Goal: Transaction & Acquisition: Download file/media

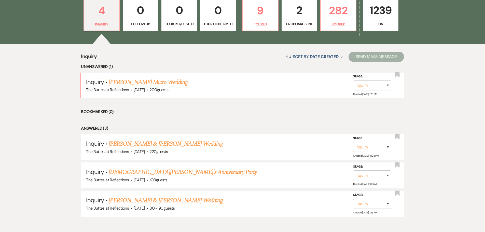
scroll to position [190, 0]
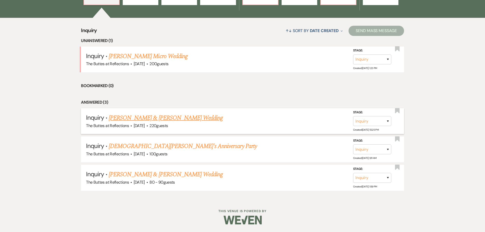
click at [139, 117] on link "[PERSON_NAME] & [PERSON_NAME] Wedding" at bounding box center [166, 117] width 114 height 9
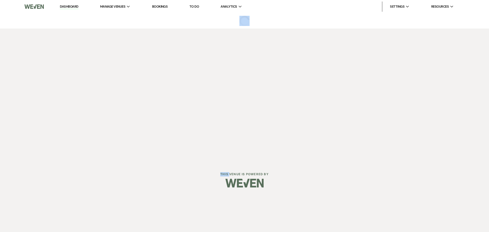
click at [139, 117] on div "Dashboard Manage Venues Expand The Buttes at Reflections Bookings To Do Analyti…" at bounding box center [244, 81] width 489 height 163
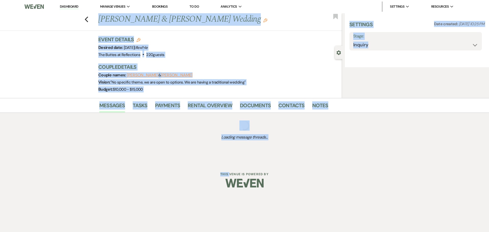
select select "1"
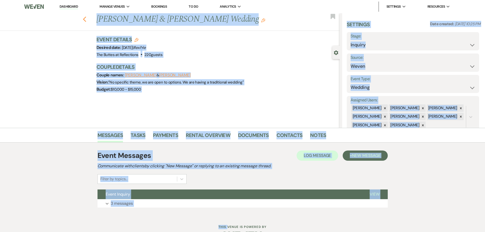
click at [87, 18] on icon "Previous" at bounding box center [85, 19] width 4 height 6
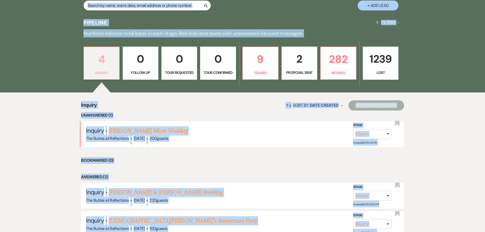
scroll to position [114, 0]
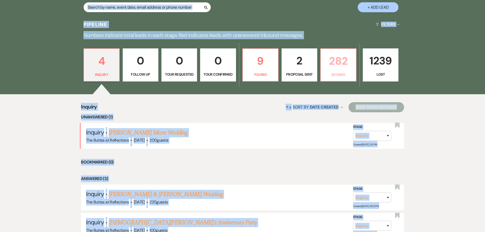
click at [343, 67] on p "282" at bounding box center [338, 60] width 29 height 17
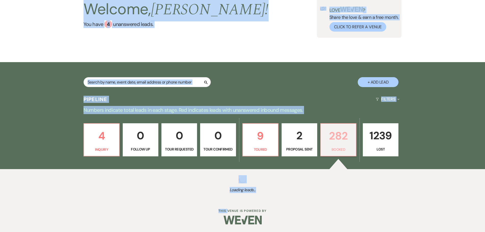
click at [341, 147] on p "Booked" at bounding box center [338, 150] width 29 height 6
click at [338, 139] on p "282" at bounding box center [338, 135] width 29 height 17
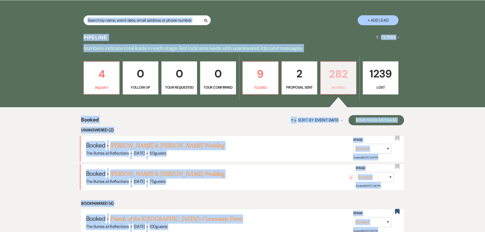
scroll to position [14, 0]
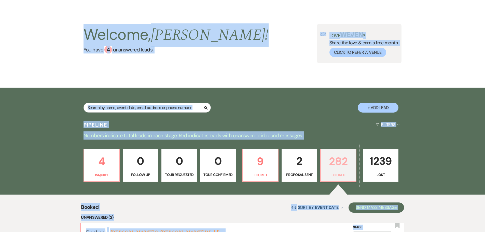
click at [339, 165] on p "282" at bounding box center [338, 161] width 29 height 17
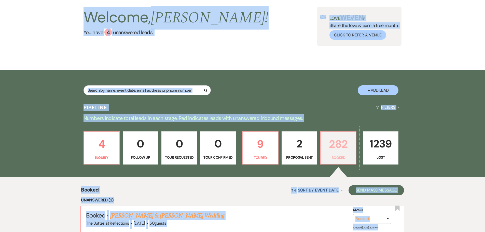
scroll to position [39, 0]
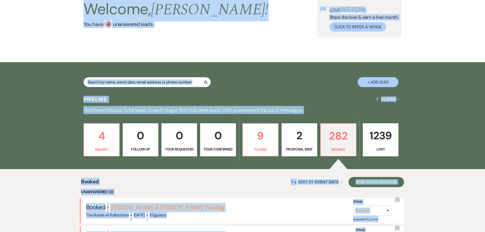
click at [247, 30] on div "Welcome, [PERSON_NAME] ! You have 4 unanswered lead s . Love ? Share the love &…" at bounding box center [242, 17] width 367 height 39
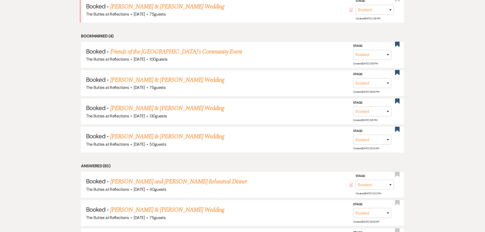
scroll to position [319, 0]
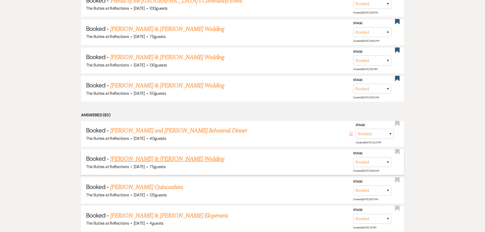
click at [131, 158] on link "[PERSON_NAME] & [PERSON_NAME] Wedding" at bounding box center [167, 158] width 114 height 9
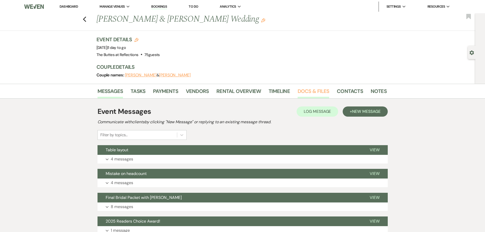
click at [305, 91] on link "Docs & Files" at bounding box center [314, 92] width 32 height 11
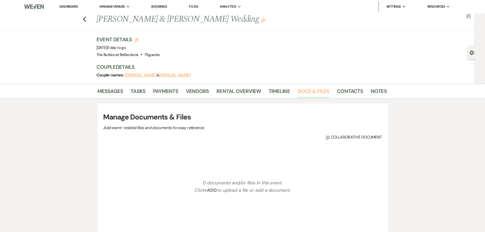
click at [305, 91] on link "Docs & Files" at bounding box center [314, 92] width 32 height 11
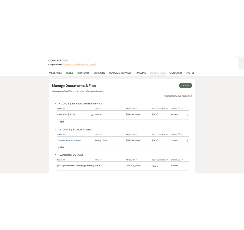
scroll to position [76, 0]
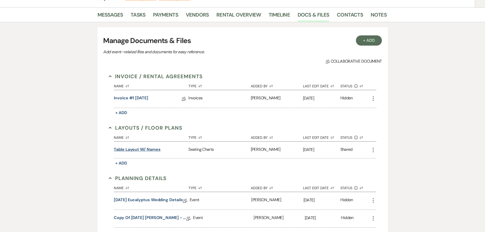
click at [144, 148] on button "Table Layout w/ names" at bounding box center [137, 149] width 47 height 6
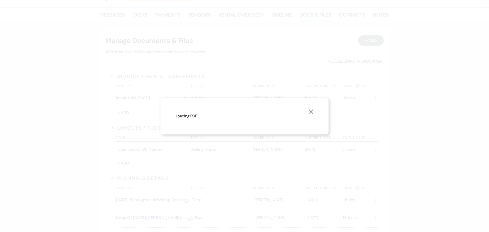
click at [144, 148] on div "X Loading PDF…" at bounding box center [244, 116] width 489 height 232
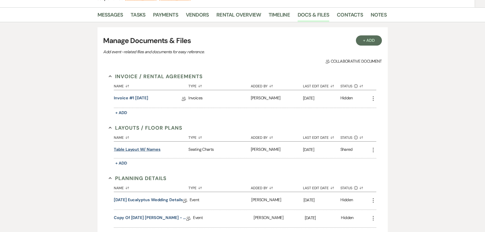
click at [132, 149] on button "Table Layout w/ names" at bounding box center [137, 149] width 47 height 6
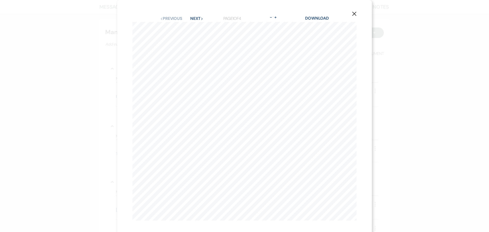
scroll to position [84, 0]
click at [130, 24] on div "X Previous Previous Next Next Page 1 of 4 - Zoom + Download ooo ooo Wp f [DATE]…" at bounding box center [244, 118] width 255 height 236
click at [108, 25] on div "X Previous Previous Next Next Page 1 of 4 - Zoom + Download ooo ooo Wp f [DATE]…" at bounding box center [244, 116] width 489 height 232
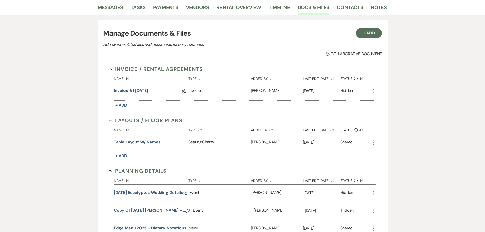
click at [144, 141] on button "Table Layout w/ names" at bounding box center [137, 142] width 47 height 6
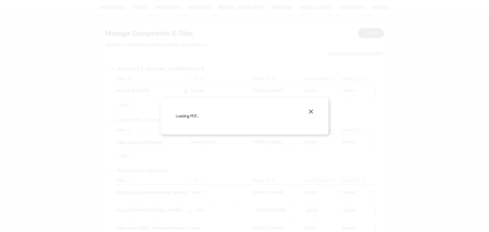
click at [144, 141] on div "X Loading PDF…" at bounding box center [244, 116] width 489 height 232
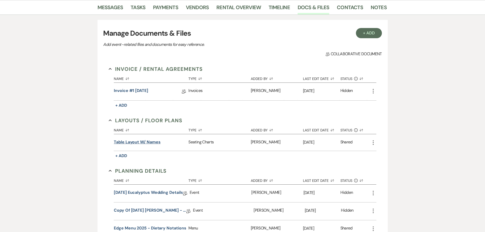
click at [148, 140] on button "Table Layout w/ names" at bounding box center [137, 142] width 47 height 6
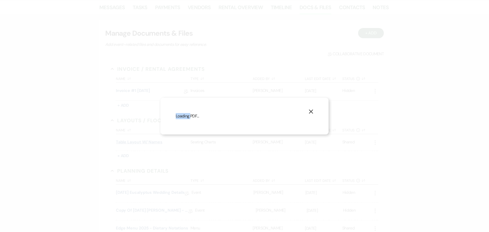
click at [148, 140] on div "X Loading PDF…" at bounding box center [244, 116] width 489 height 232
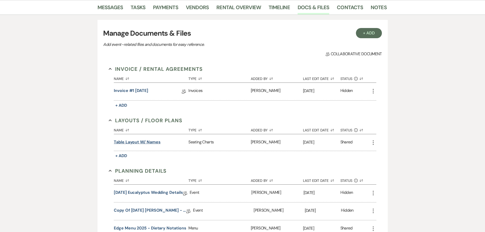
click at [137, 142] on button "Table Layout w/ names" at bounding box center [137, 142] width 47 height 6
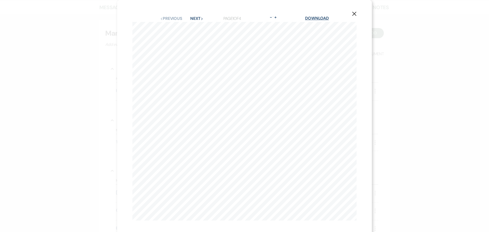
click at [316, 18] on link "Download" at bounding box center [317, 18] width 24 height 5
